Goal: Task Accomplishment & Management: Complete application form

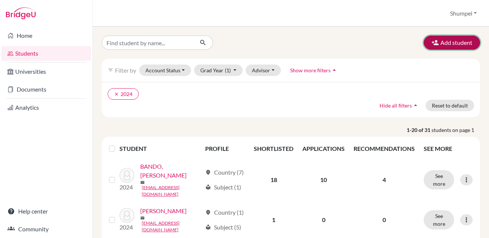
click at [432, 47] on button "Add student" at bounding box center [451, 43] width 56 height 14
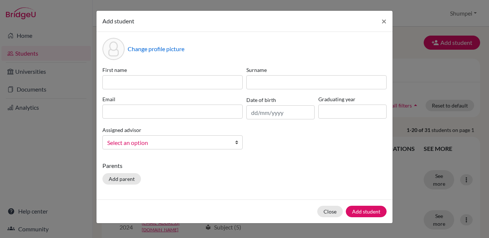
click at [336, 152] on div "First name Surname Email Date of birth Graduating year Assigned advisor [PERSON…" at bounding box center [244, 110] width 288 height 89
click at [384, 20] on span "×" at bounding box center [383, 21] width 5 height 11
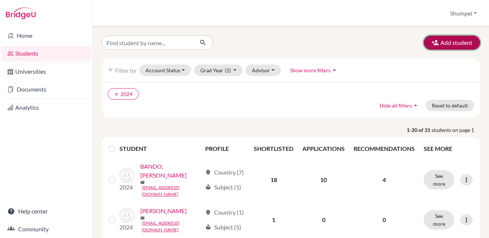
click at [435, 40] on button "Add student" at bounding box center [451, 43] width 56 height 14
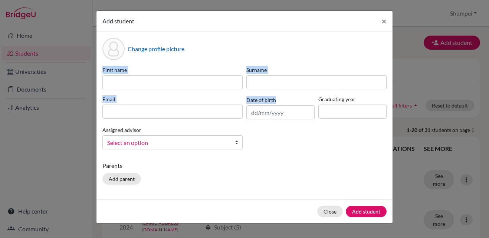
drag, startPoint x: 103, startPoint y: 69, endPoint x: 276, endPoint y: 102, distance: 176.1
click at [276, 102] on div "First name Surname Email Date of birth Graduating year Assigned advisor [PERSON…" at bounding box center [244, 110] width 288 height 89
drag, startPoint x: 276, startPoint y: 102, endPoint x: 258, endPoint y: 67, distance: 38.8
copy div "First name Surname Email Date of birth"
click at [383, 22] on span "×" at bounding box center [383, 21] width 5 height 11
